Goal: Information Seeking & Learning: Learn about a topic

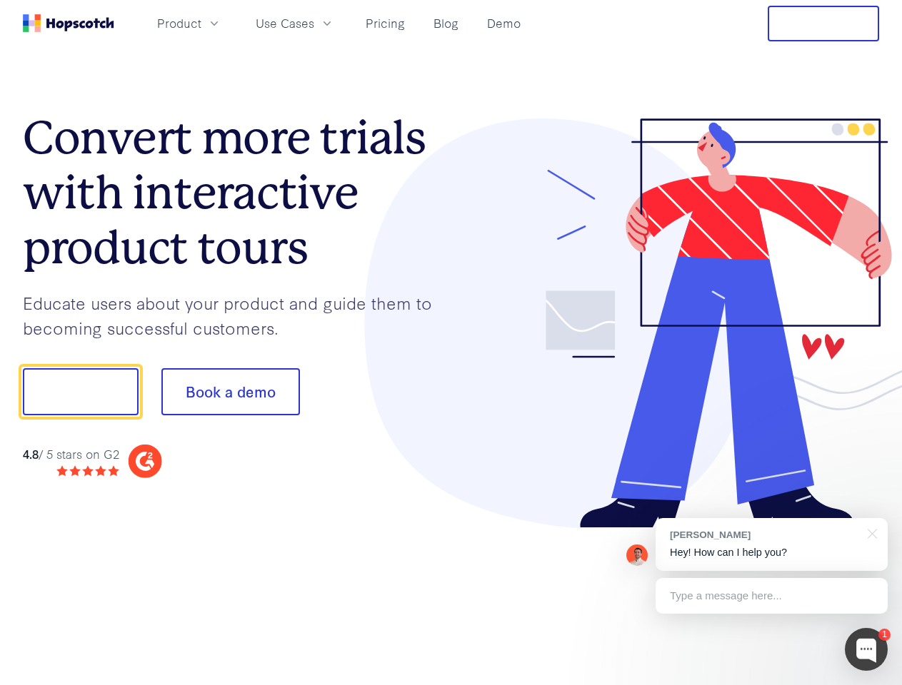
click at [451, 343] on div at bounding box center [665, 324] width 428 height 411
click at [201, 23] on span "Product" at bounding box center [179, 23] width 44 height 18
click at [314, 23] on span "Use Cases" at bounding box center [285, 23] width 59 height 18
click at [823, 24] on button "Free Trial" at bounding box center [823, 24] width 111 height 36
click at [80, 392] on button "Show me!" at bounding box center [81, 391] width 116 height 47
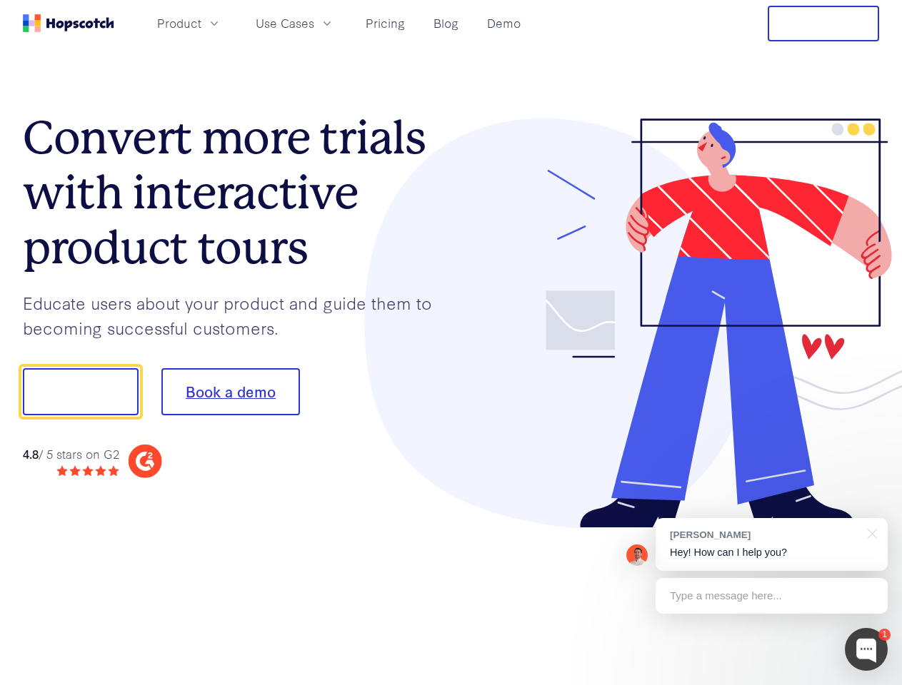
click at [230, 392] on button "Book a demo" at bounding box center [230, 391] width 139 height 47
click at [866, 650] on div at bounding box center [866, 649] width 43 height 43
click at [771, 545] on div "[PERSON_NAME] Hey! How can I help you?" at bounding box center [771, 544] width 232 height 53
click at [870, 533] on div at bounding box center [754, 390] width 268 height 476
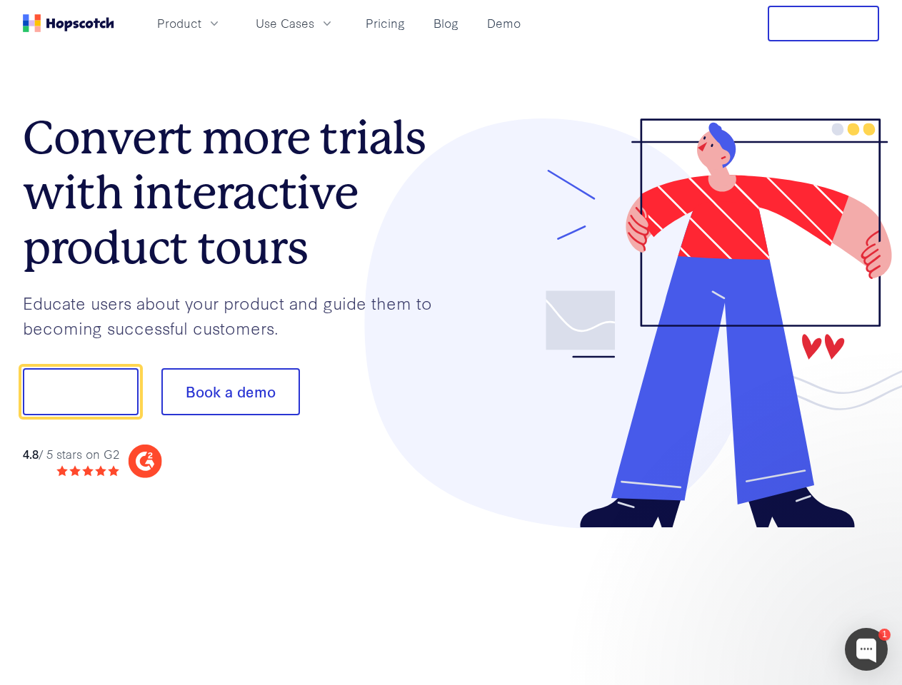
click at [771, 596] on div at bounding box center [754, 485] width 268 height 285
